Goal: Obtain resource: Download file/media

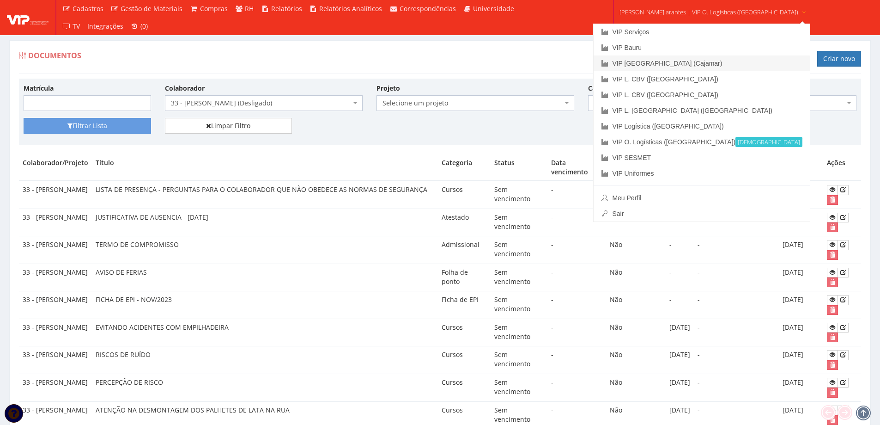
click at [655, 64] on link "VIP [GEOGRAPHIC_DATA] (Cajamar)" at bounding box center [702, 63] width 216 height 16
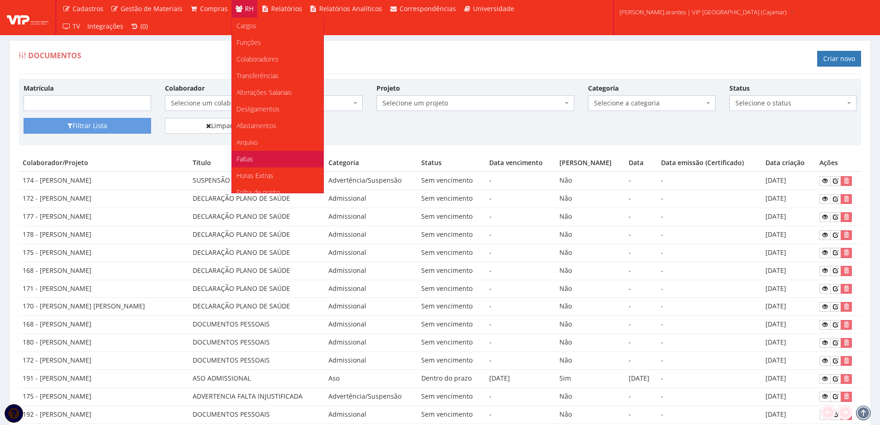
click at [246, 159] on span "Faltas" at bounding box center [245, 158] width 17 height 9
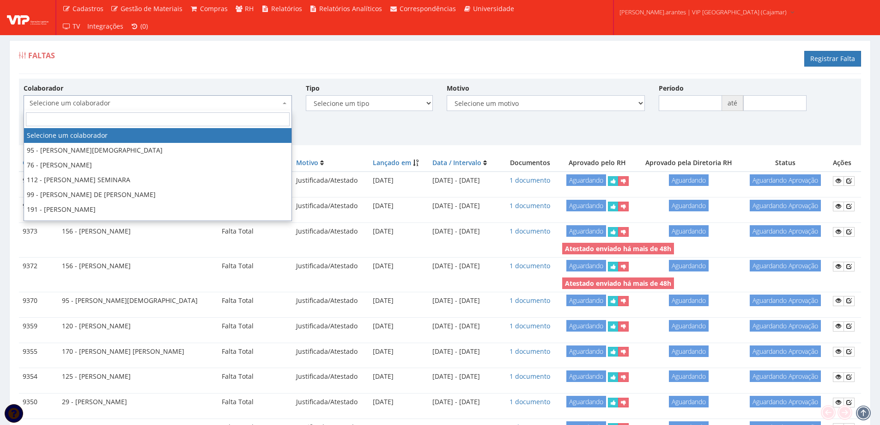
drag, startPoint x: 0, startPoint y: 0, endPoint x: 211, endPoint y: 104, distance: 235.3
click at [211, 104] on span "Selecione um colaborador" at bounding box center [155, 102] width 251 height 9
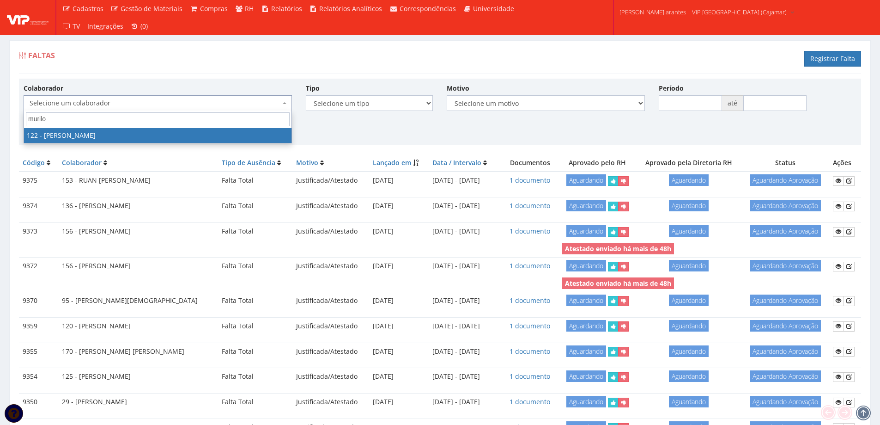
type input "murilo"
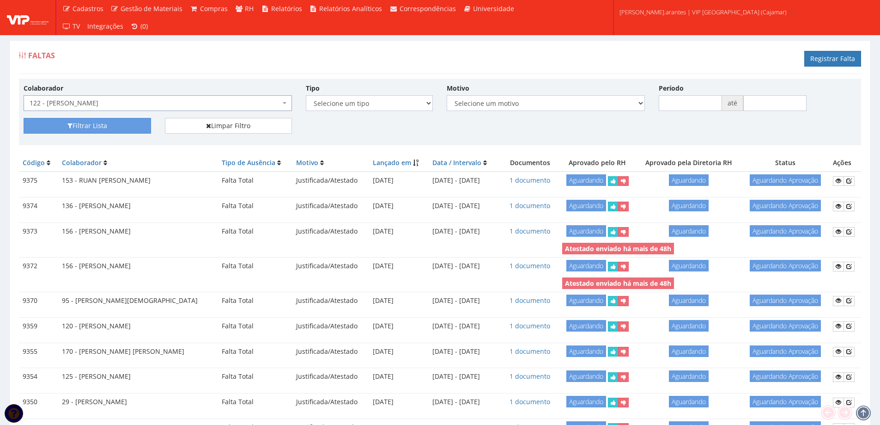
select select "3824"
click at [74, 127] on button "Filtrar Lista" at bounding box center [87, 126] width 127 height 16
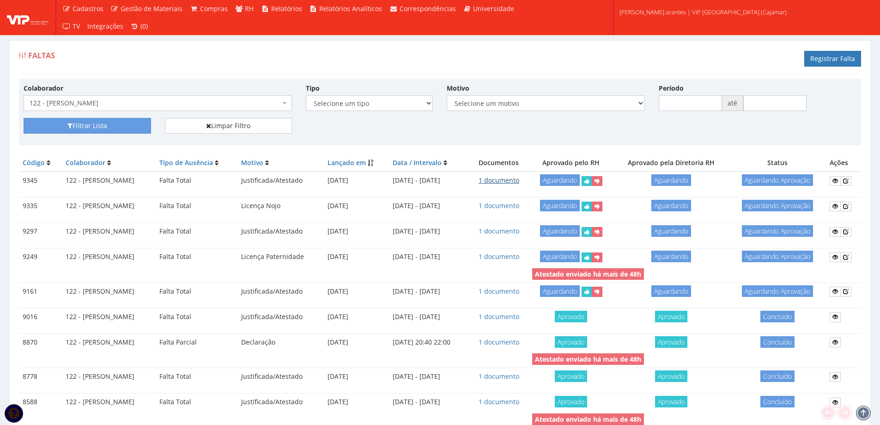
click at [516, 182] on link "1 documento" at bounding box center [499, 180] width 41 height 9
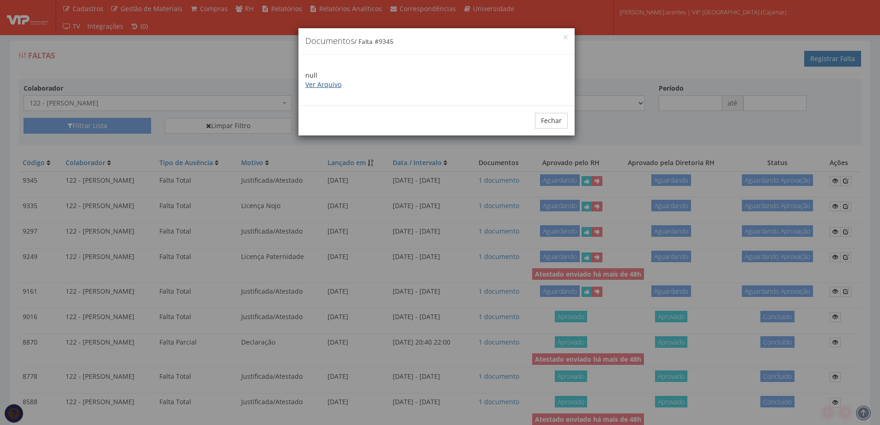
click at [334, 84] on link "Ver Arquivo" at bounding box center [323, 84] width 36 height 9
click at [364, 257] on div "× Documentos / Falta # 9345 null Ver Arquivo Fechar" at bounding box center [440, 212] width 880 height 425
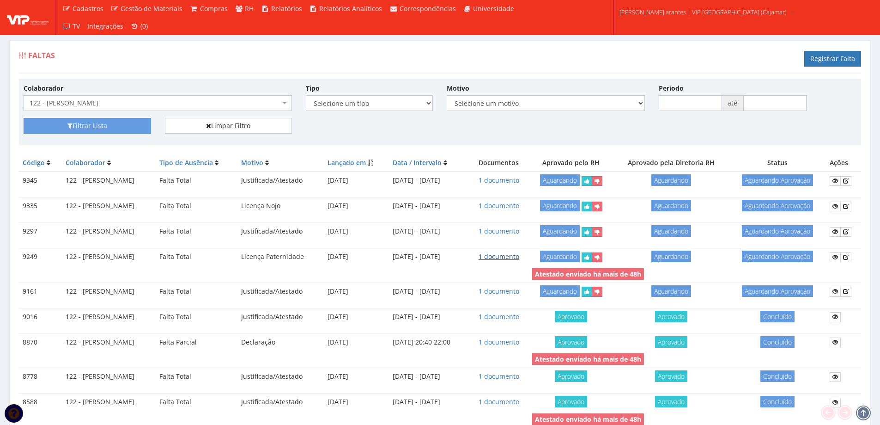
click at [509, 257] on link "1 documento" at bounding box center [499, 256] width 41 height 9
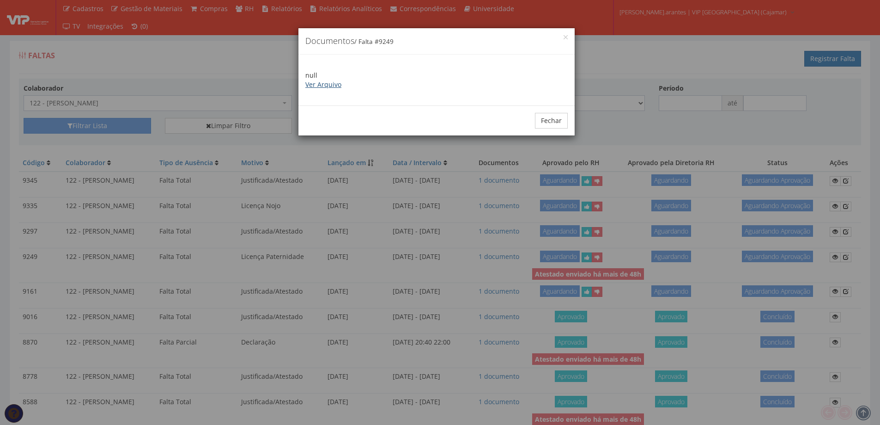
click at [318, 87] on link "Ver Arquivo" at bounding box center [323, 84] width 36 height 9
click at [548, 126] on button "Fechar" at bounding box center [551, 121] width 33 height 16
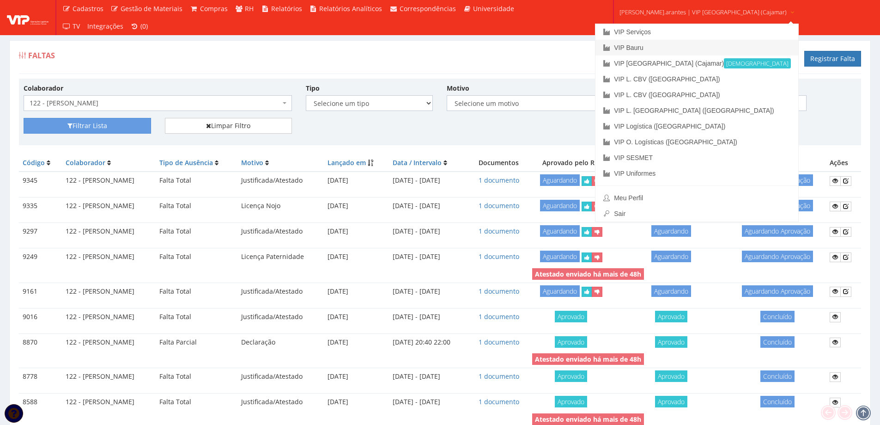
click at [629, 49] on link "VIP Bauru" at bounding box center [696, 48] width 203 height 16
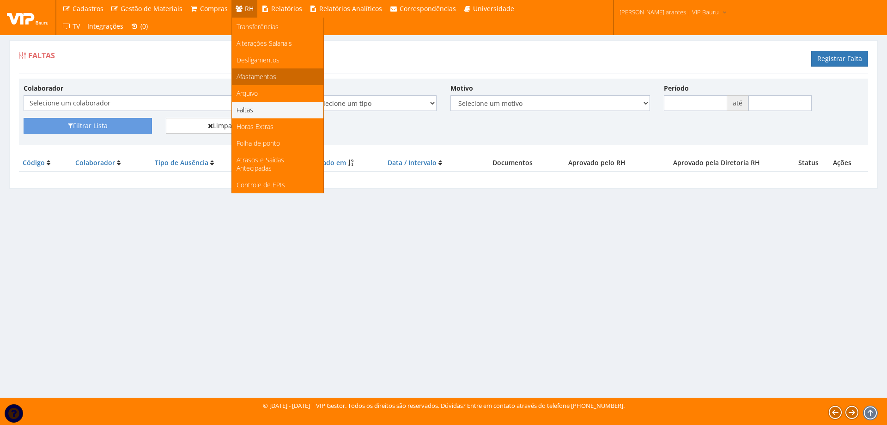
scroll to position [92, 0]
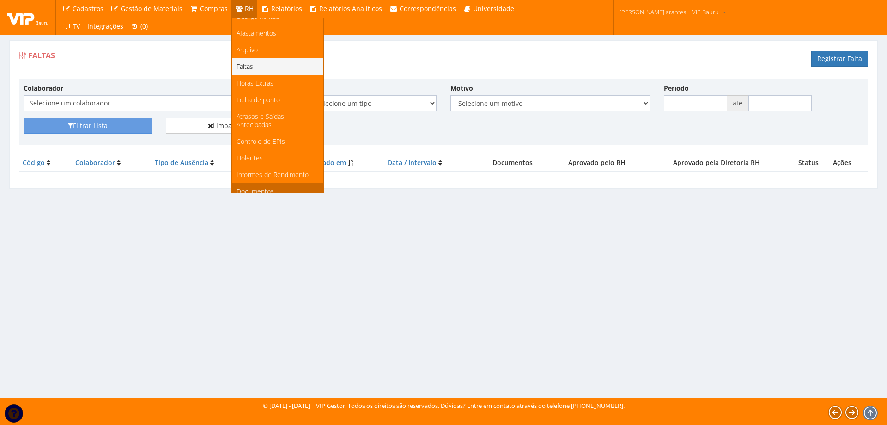
click at [245, 189] on span "Documentos" at bounding box center [255, 191] width 37 height 9
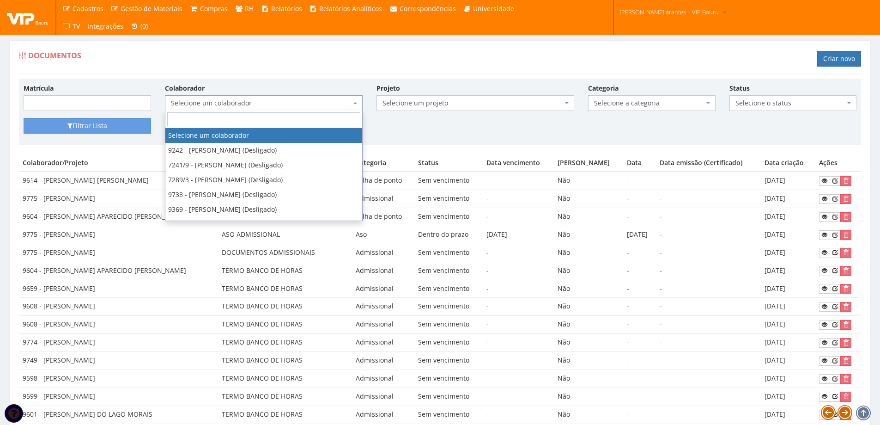
click at [205, 97] on span "Selecione um colaborador" at bounding box center [264, 103] width 198 height 16
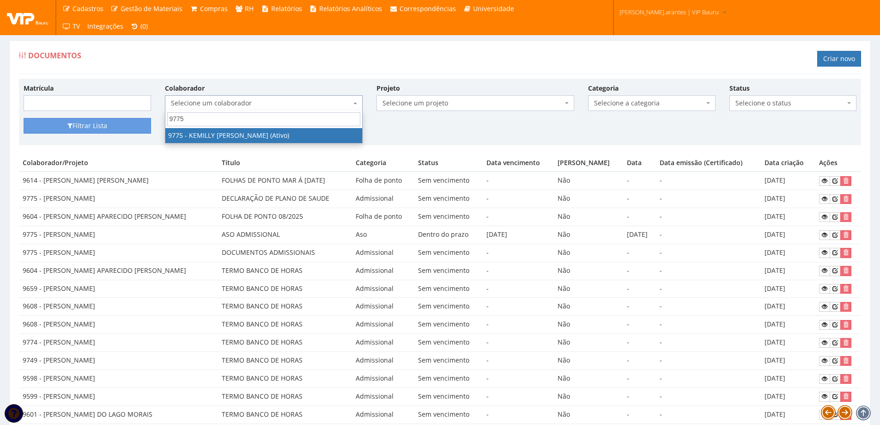
type input "9775"
select select "4090"
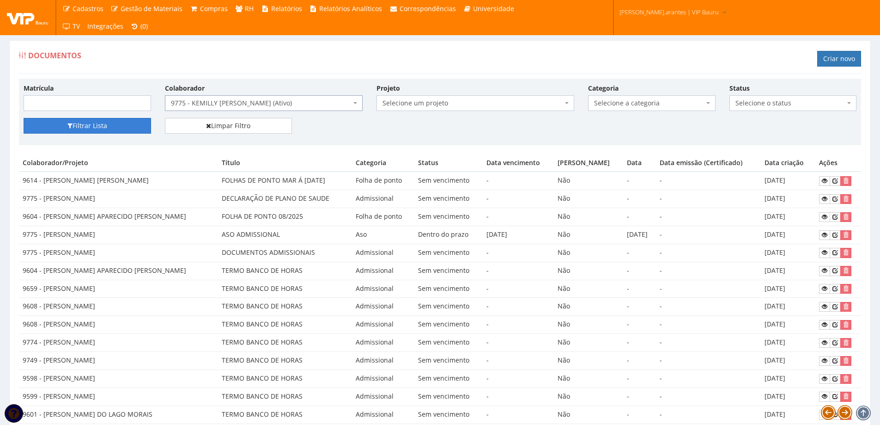
click at [72, 122] on button "Filtrar Lista" at bounding box center [87, 126] width 127 height 16
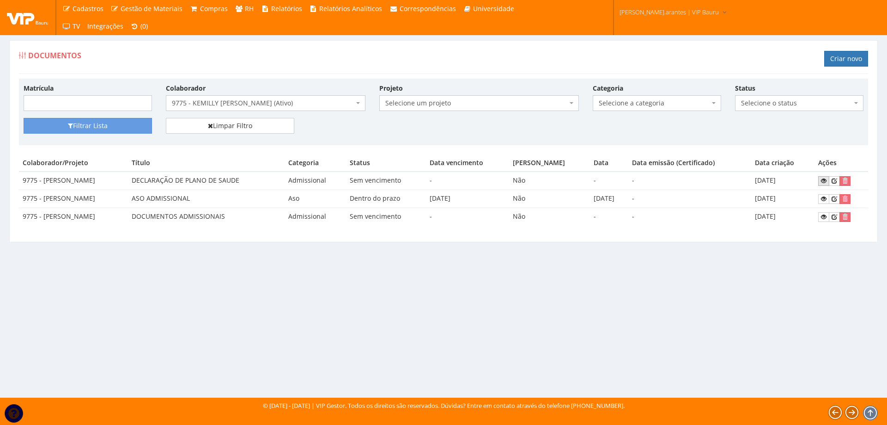
click at [826, 179] on icon at bounding box center [824, 180] width 6 height 6
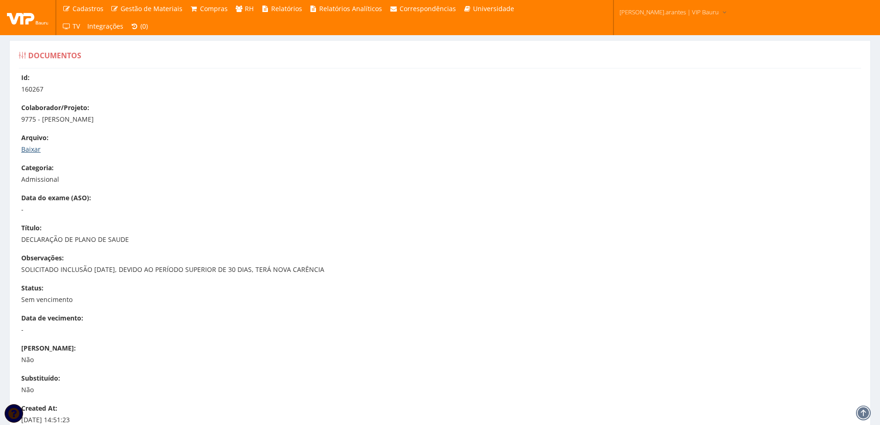
click at [30, 144] on div "Arquivo: Baixar" at bounding box center [444, 143] width 847 height 21
click at [25, 150] on link "Baixar" at bounding box center [30, 149] width 19 height 9
